Goal: Find specific page/section: Find specific page/section

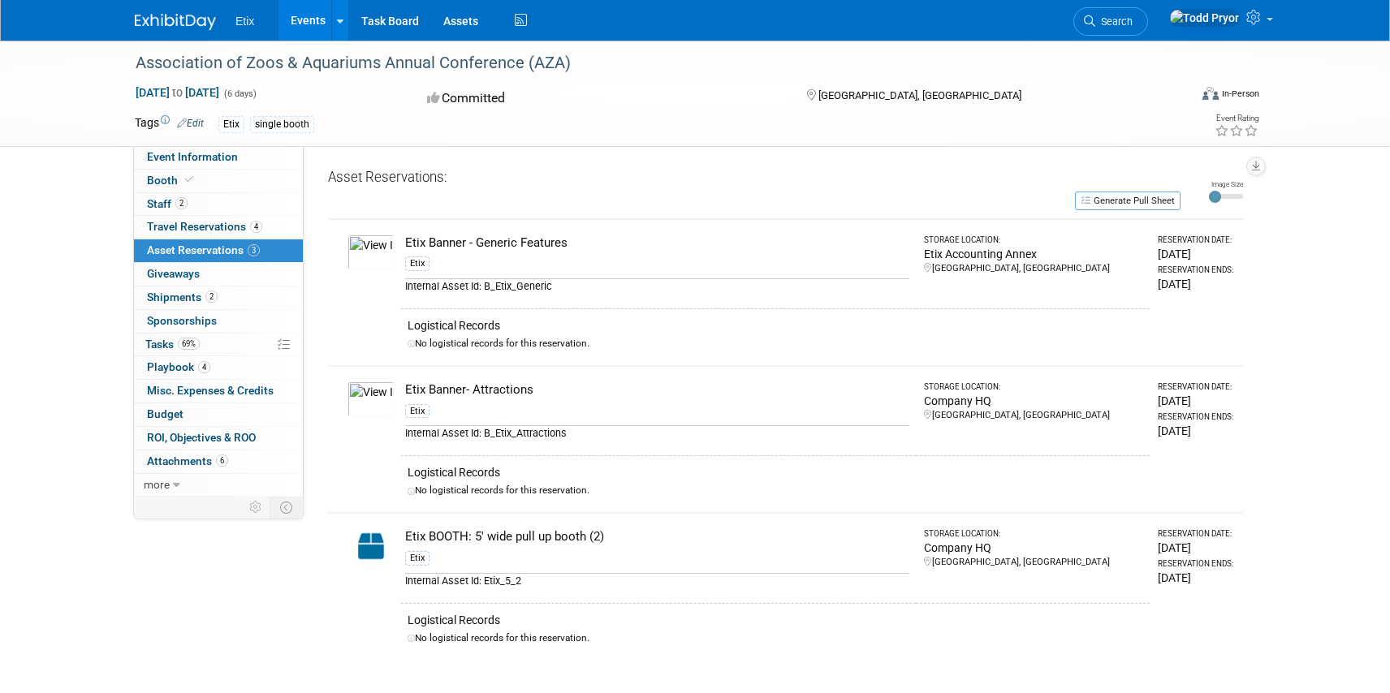
click at [173, 27] on img at bounding box center [175, 22] width 81 height 16
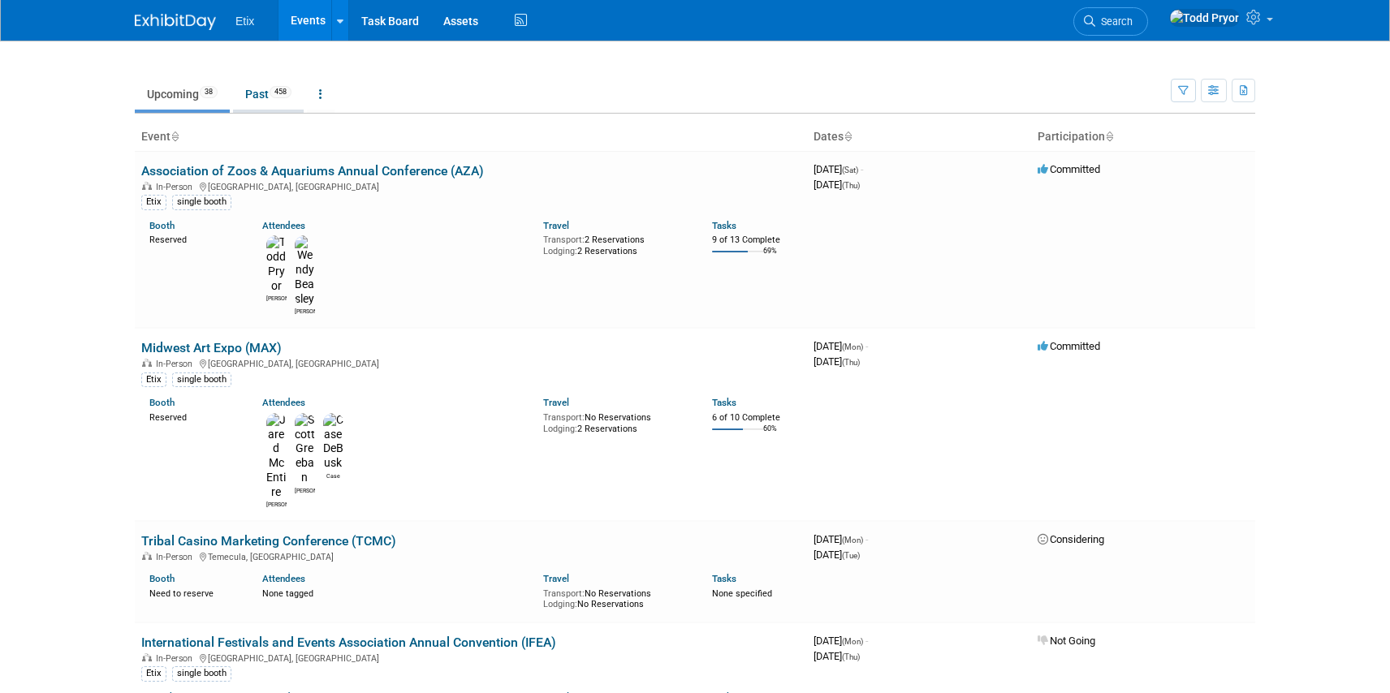
click at [270, 106] on link "Past 458" at bounding box center [268, 94] width 71 height 31
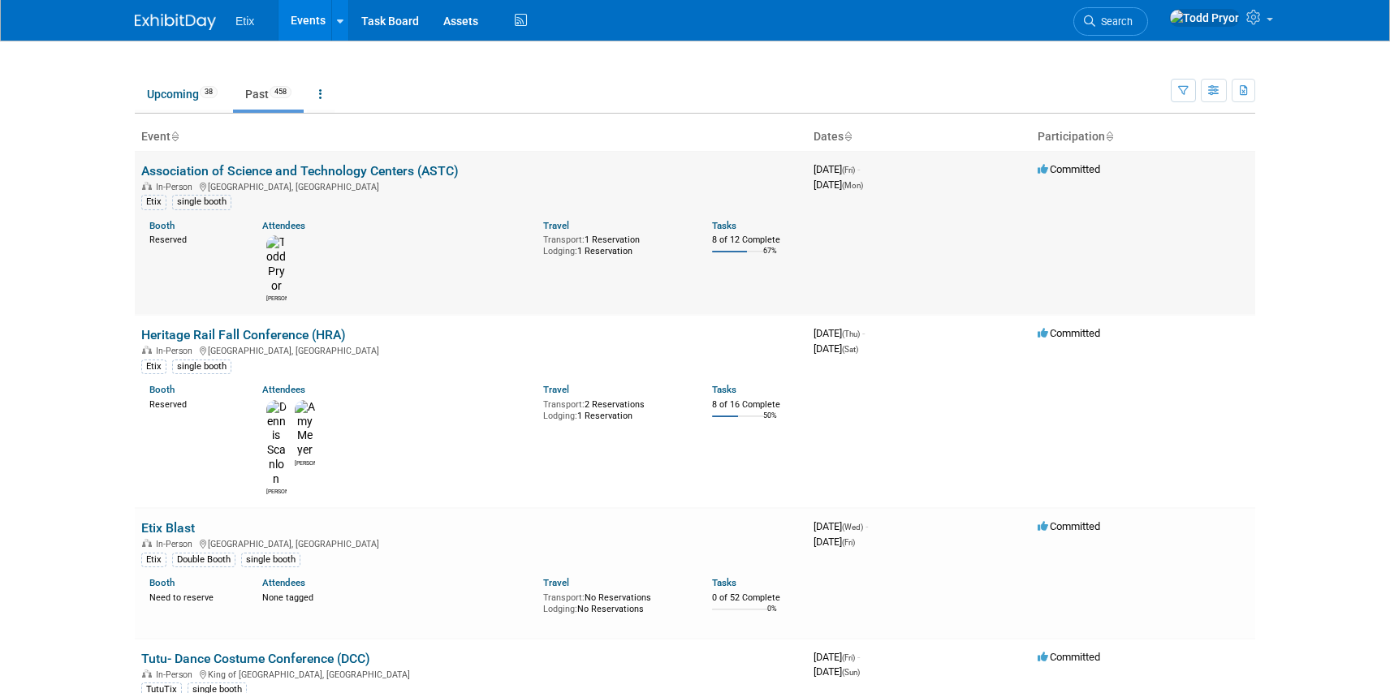
click at [398, 178] on link "Association of Science and Technology Centers (ASTC)" at bounding box center [299, 170] width 317 height 15
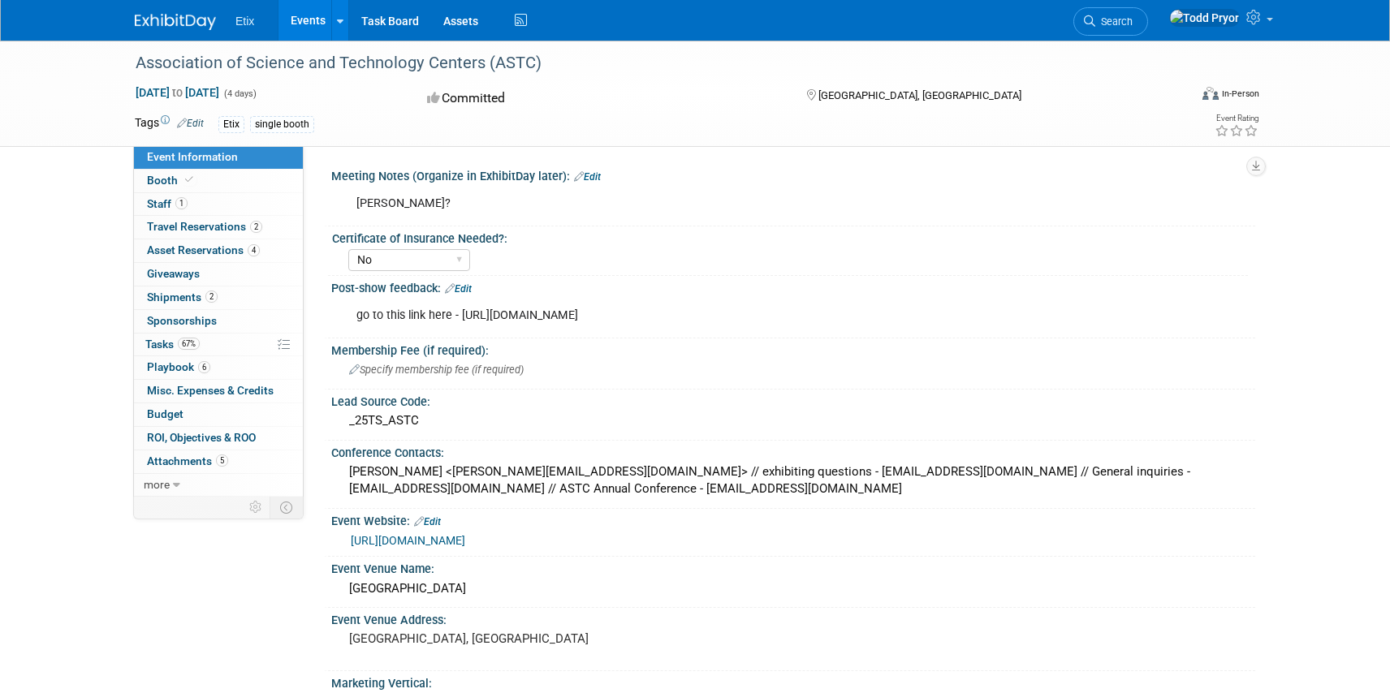
select select "No"
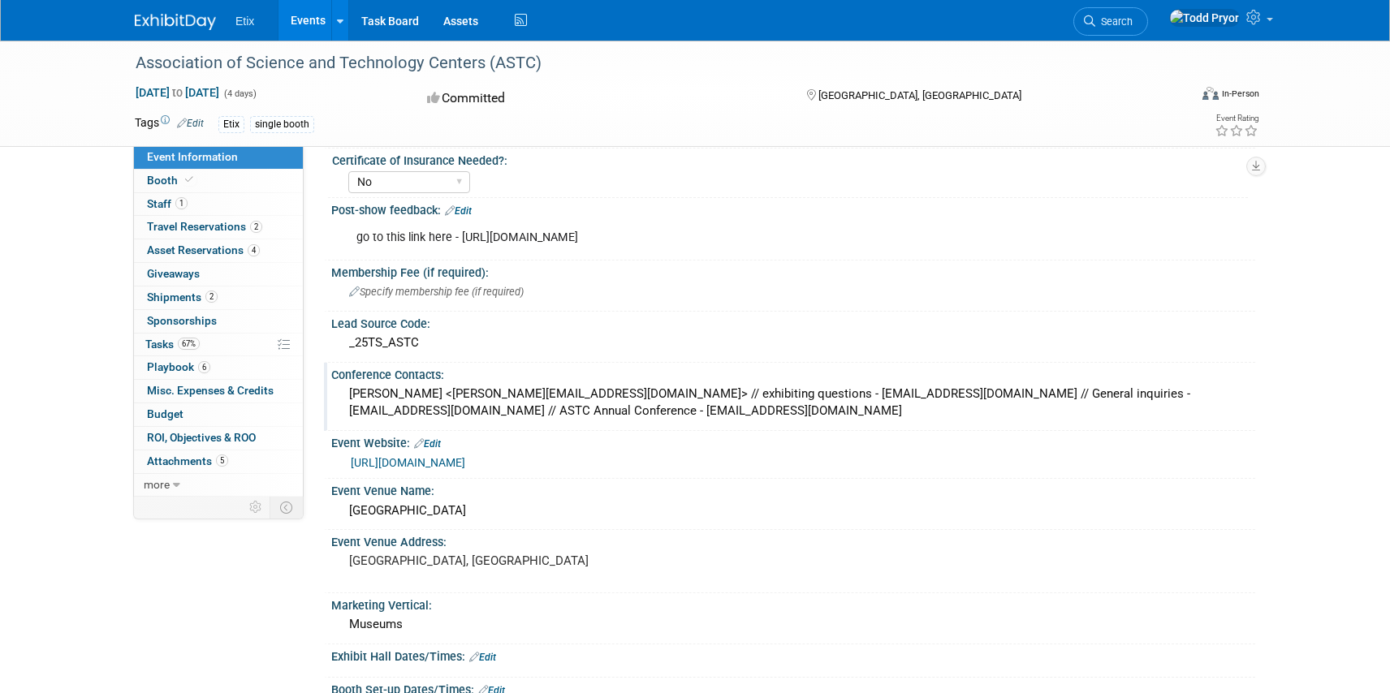
scroll to position [76, 0]
click at [462, 212] on link "Edit" at bounding box center [458, 212] width 27 height 11
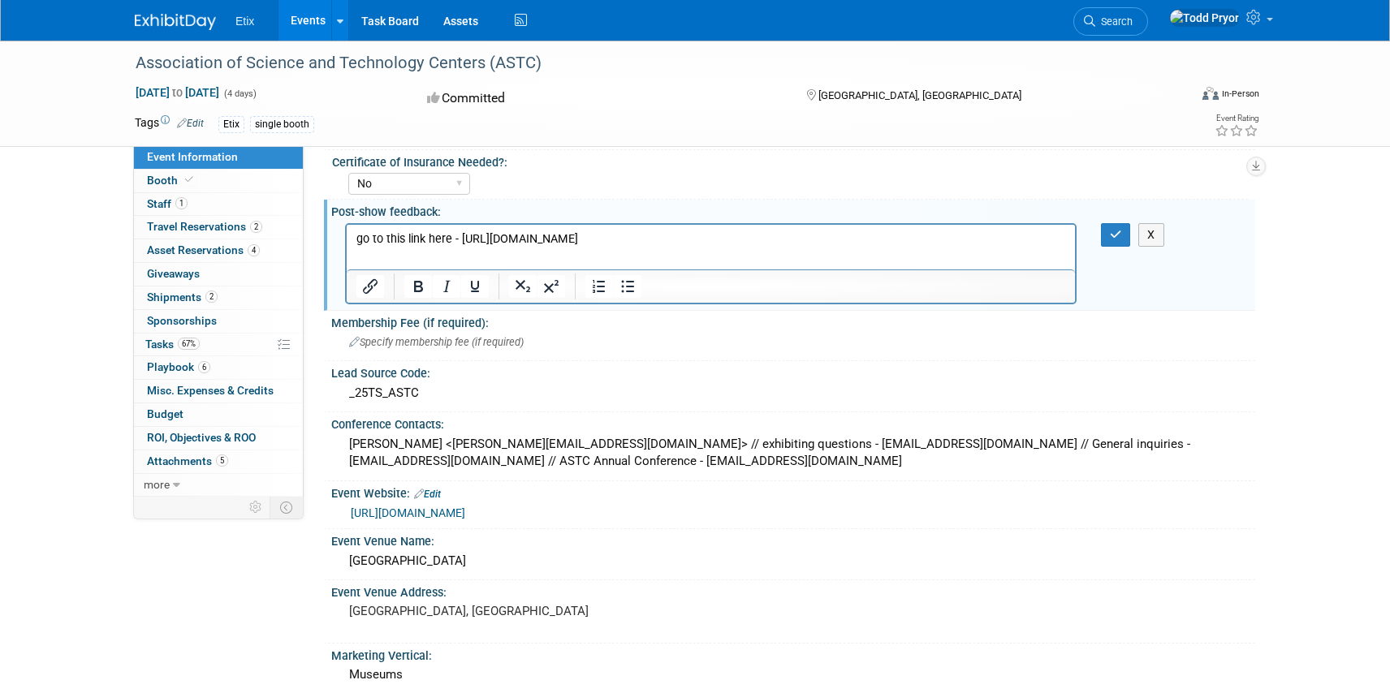
scroll to position [0, 0]
click at [749, 235] on p "go to this link here - https://docs.google.com/document/d/1oUJlCAjNCh_DFw4a9mHj…" at bounding box center [711, 239] width 710 height 16
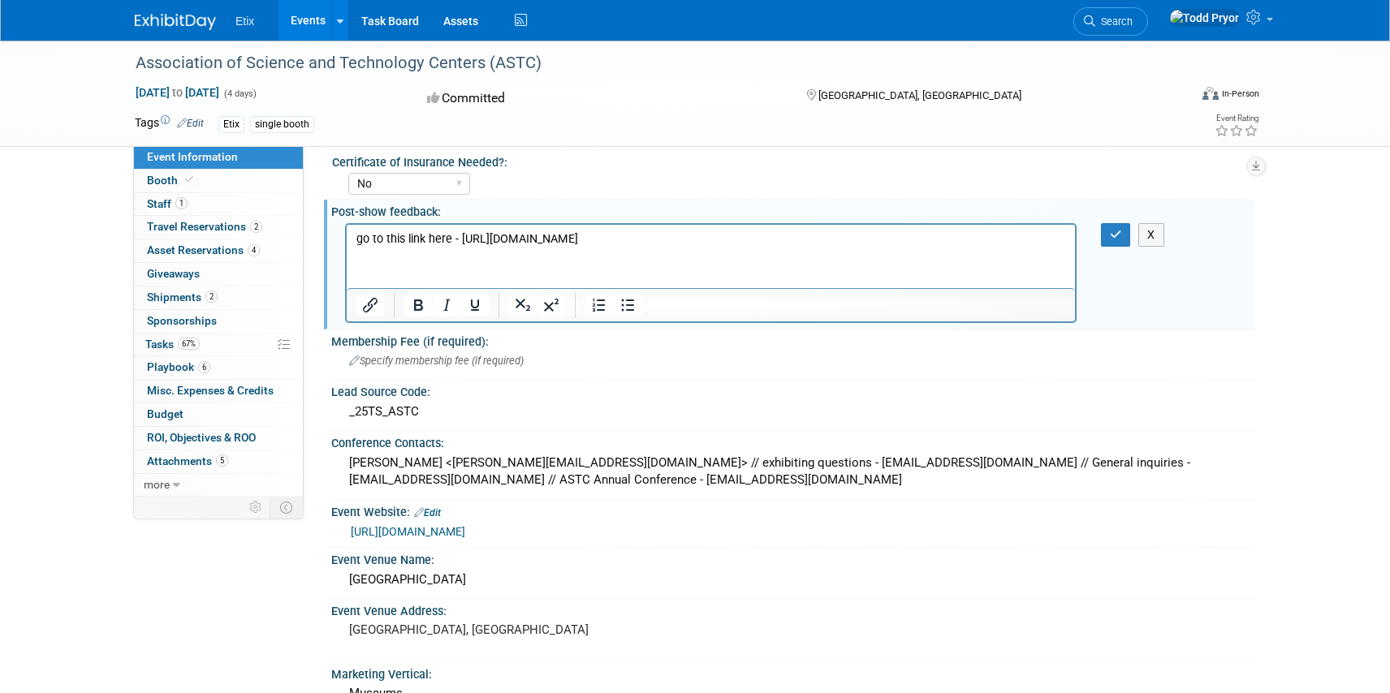
drag, startPoint x: 459, startPoint y: 242, endPoint x: 998, endPoint y: 275, distance: 539.3
click at [998, 247] on html "go to this link here - https://docs.google.com/document/d/1oUJlCAjNCh_DFw4a9mHj…" at bounding box center [711, 235] width 728 height 23
copy p "https://docs.google.com/document/d/1oUJlCAjNCh_DFw4a9mHjgQ_cvwaquJAEtEAzWxhUD_k…"
click at [1158, 239] on button "X" at bounding box center [1151, 235] width 26 height 24
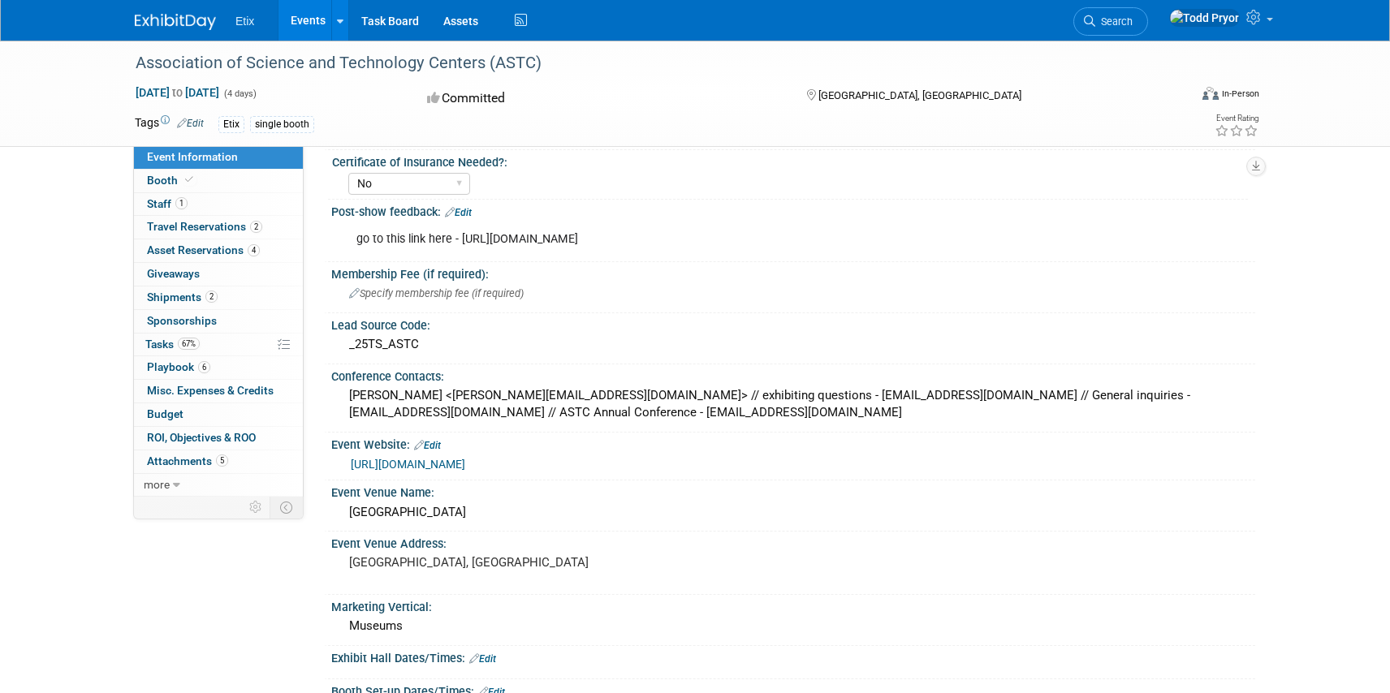
click at [658, 241] on p "go to this link here - https://docs.google.com/document/d/1oUJlCAjNCh_DFw4a9mHj…" at bounding box center [711, 239] width 710 height 16
drag, startPoint x: 459, startPoint y: 239, endPoint x: 1082, endPoint y: 244, distance: 623.5
click at [1082, 244] on div "go to this link here - https://docs.google.com/document/d/1oUJlCAjNCh_DFw4a9mHj…" at bounding box center [717, 239] width 744 height 32
copy p "https://docs.google.com/document/d/1oUJlCAjNCh_DFw4a9mHjgQ_cvwaquJAEtEAzWxhUD_k…"
click at [729, 308] on div "Specify membership fee (if required)" at bounding box center [793, 294] width 924 height 27
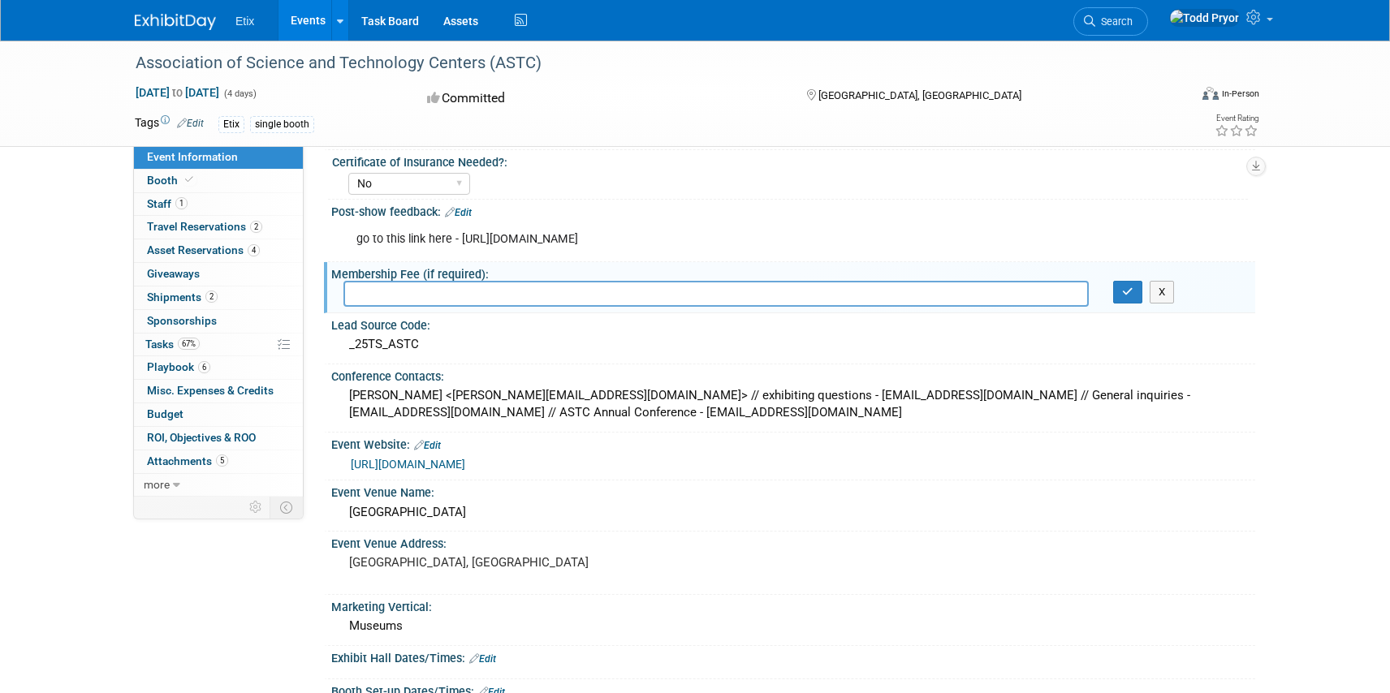
click at [465, 208] on link "Edit" at bounding box center [458, 212] width 27 height 11
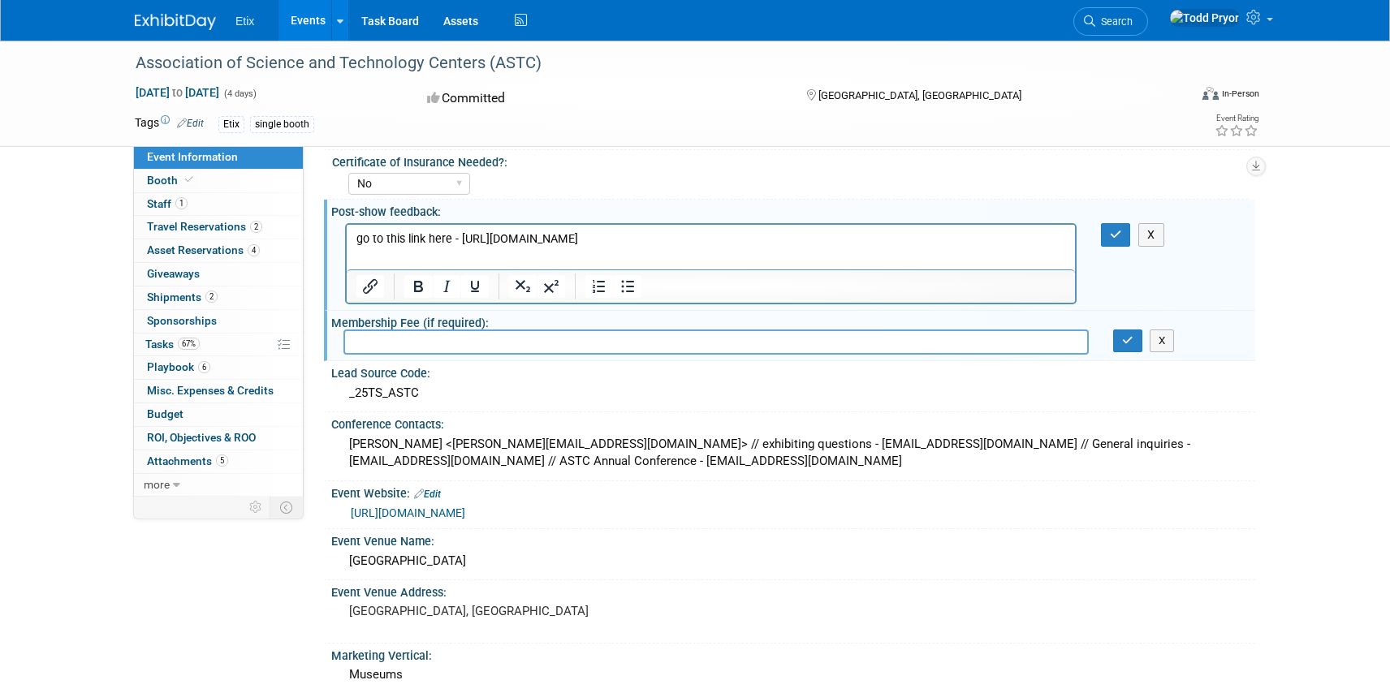
click at [1049, 244] on p "go to this link here - https://docs.google.com/document/d/1oUJlCAjNCh_DFw4a9mHj…" at bounding box center [711, 239] width 710 height 16
drag, startPoint x: 1049, startPoint y: 244, endPoint x: 341, endPoint y: 239, distance: 707.9
click at [347, 239] on html "go to this link here - https://docs.google.com/document/d/1oUJlCAjNCh_DFw4a9mHj…" at bounding box center [711, 235] width 728 height 23
copy p "go to this link here - https://docs.google.com/document/d/1oUJlCAjNCh_DFw4a9mHj…"
